Goal: Task Accomplishment & Management: Manage account settings

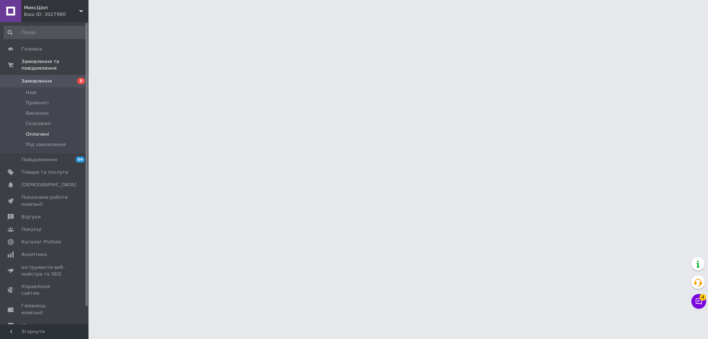
click at [32, 131] on span "Оплачені" at bounding box center [37, 134] width 23 height 7
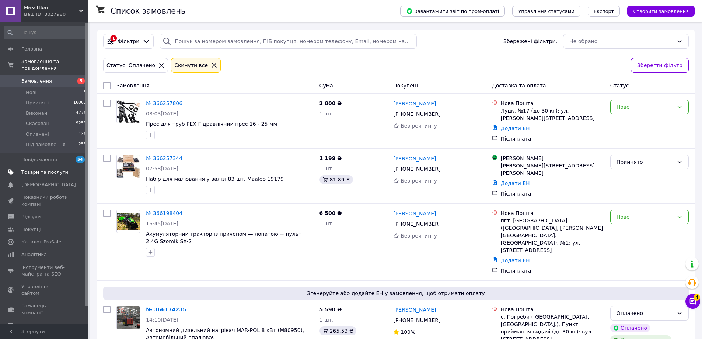
click at [38, 169] on span "Товари та послуги" at bounding box center [44, 172] width 47 height 7
